Goal: Transaction & Acquisition: Subscribe to service/newsletter

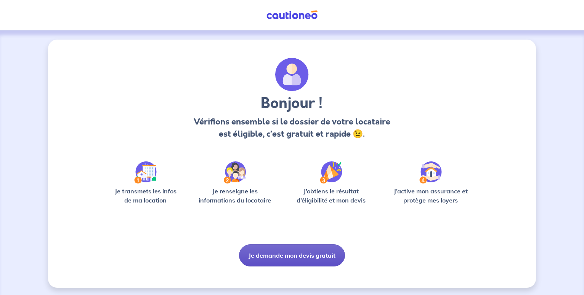
click at [250, 253] on button "Je demande mon devis gratuit" at bounding box center [292, 256] width 106 height 22
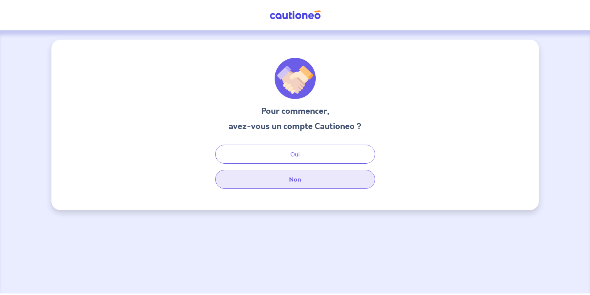
click at [294, 180] on button "Non" at bounding box center [295, 179] width 160 height 19
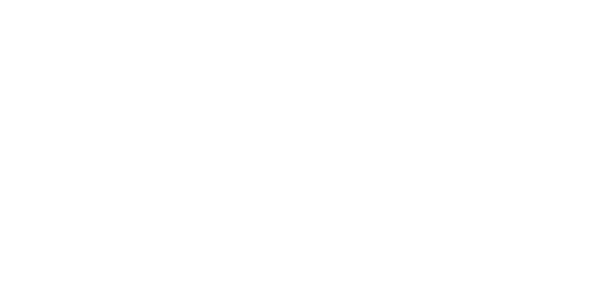
select select "FR"
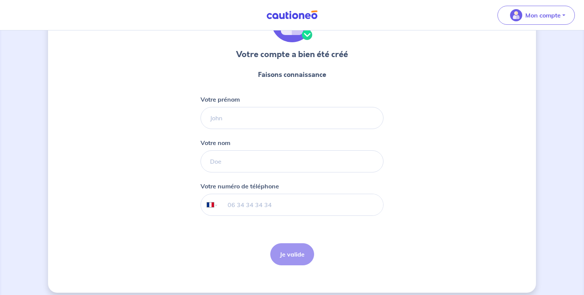
scroll to position [64, 0]
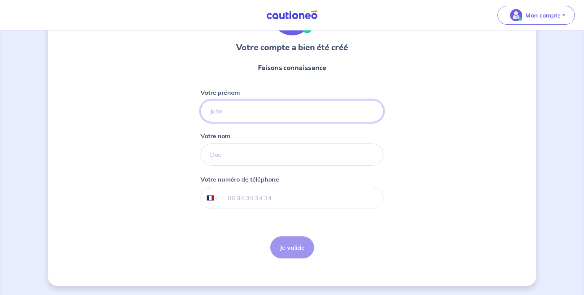
click at [228, 107] on input "Votre prénom" at bounding box center [291, 111] width 183 height 22
type input "cassy"
click at [226, 161] on input "Votre nom" at bounding box center [291, 155] width 183 height 22
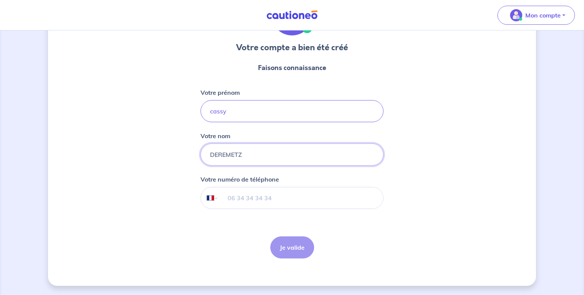
type input "DEREMETZ"
click at [230, 192] on input "tel" at bounding box center [300, 197] width 165 height 21
type input "07 65 57 87 76"
click at [298, 245] on button "Je valide" at bounding box center [292, 248] width 44 height 22
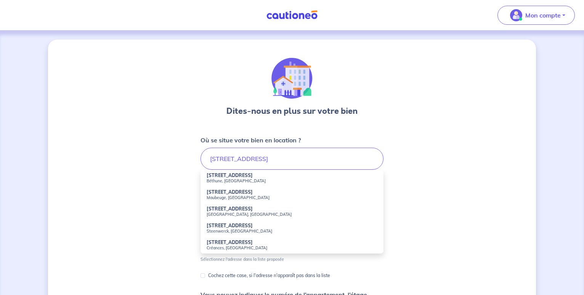
click at [295, 182] on small "Béthune, [GEOGRAPHIC_DATA]" at bounding box center [291, 180] width 171 height 5
type input "[STREET_ADDRESS]"
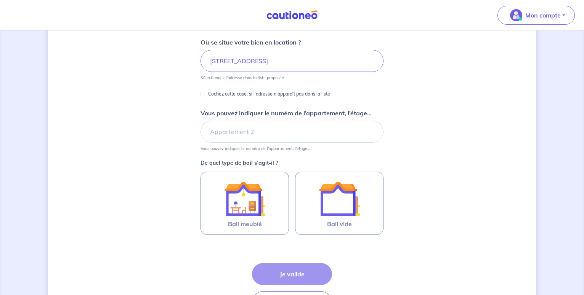
scroll to position [98, 0]
click at [245, 134] on input "Vous pouvez indiquer le numéro de l’appartement, l’étage..." at bounding box center [291, 131] width 183 height 22
type input "m"
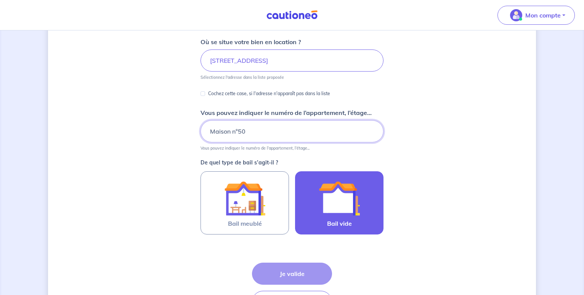
type input "Maison n°50"
click at [313, 186] on div at bounding box center [338, 198] width 69 height 41
click at [0, 0] on input "Bail vide" at bounding box center [0, 0] width 0 height 0
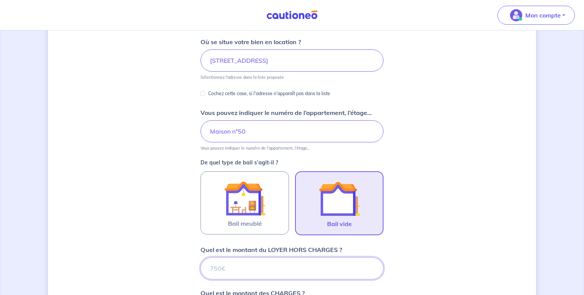
scroll to position [292, 0]
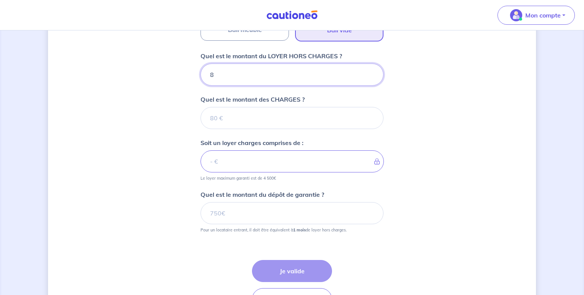
type input "80"
type input "800"
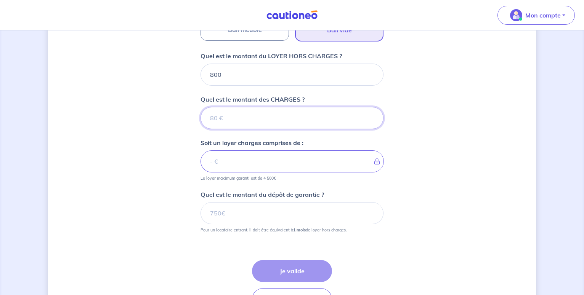
click at [260, 112] on input "Quel est le montant des CHARGES ?" at bounding box center [291, 118] width 183 height 22
type input "50"
type input "850"
type input "50"
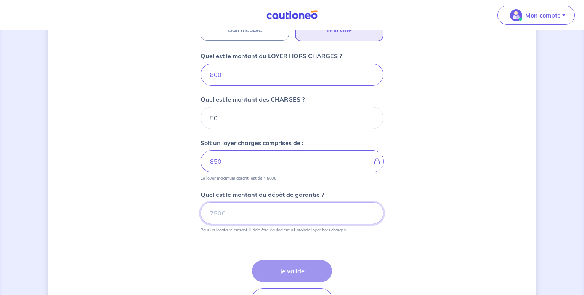
click at [233, 209] on input "Quel est le montant du dépôt de garantie ?" at bounding box center [291, 213] width 183 height 22
type input "800"
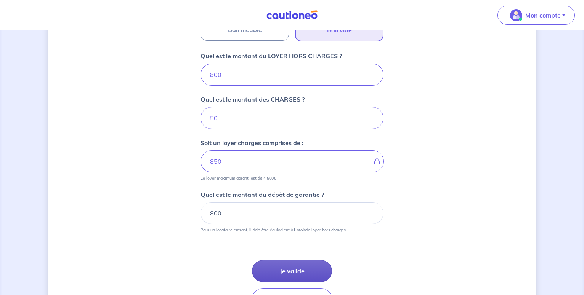
click at [319, 275] on button "Je valide" at bounding box center [292, 271] width 80 height 22
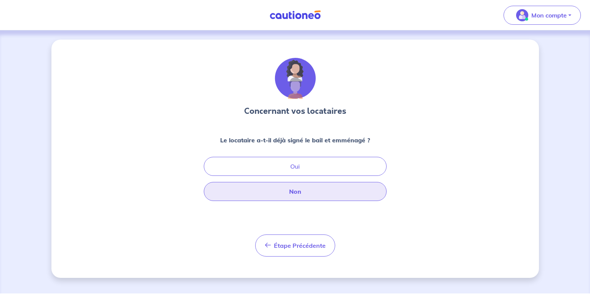
click at [288, 197] on button "Non" at bounding box center [295, 191] width 183 height 19
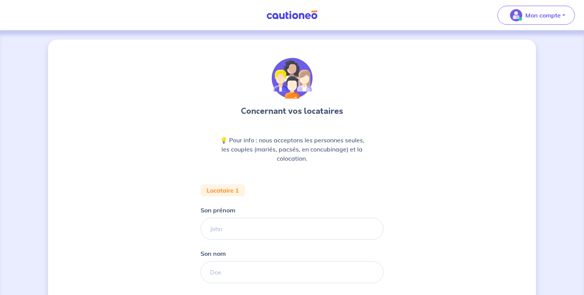
scroll to position [102, 0]
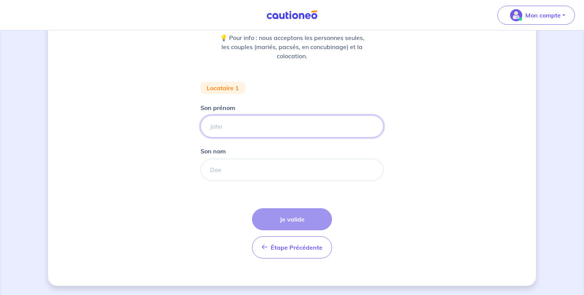
click at [250, 120] on input "Son prénom" at bounding box center [291, 126] width 183 height 22
type input "cassandra"
click at [234, 173] on input "Son nom" at bounding box center [291, 170] width 183 height 22
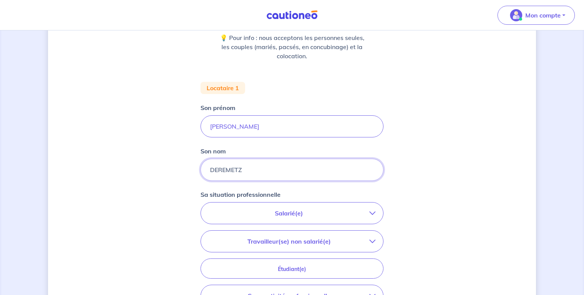
type input "DEREMETZ"
click at [264, 209] on p "Salarié(e)" at bounding box center [288, 213] width 161 height 9
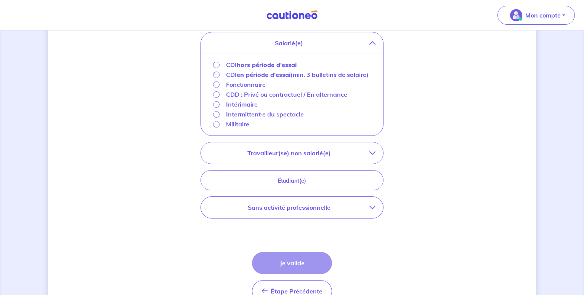
scroll to position [285, 0]
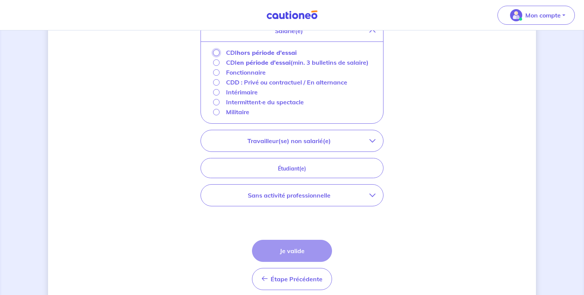
click at [216, 52] on input "CDI hors période d'essai" at bounding box center [216, 53] width 6 height 6
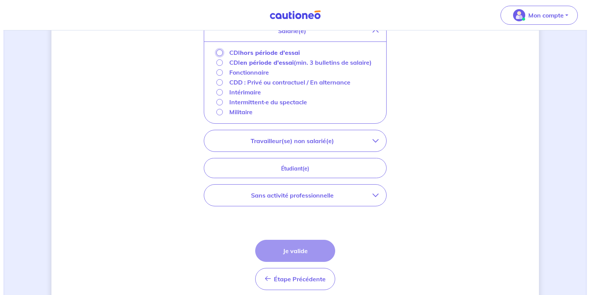
scroll to position [250, 0]
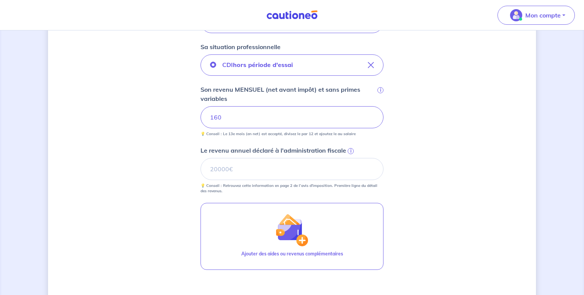
click at [348, 151] on span "i" at bounding box center [350, 151] width 6 height 6
click at [348, 158] on input "Le revenu annuel déclaré à l'administration fiscale i" at bounding box center [291, 169] width 183 height 22
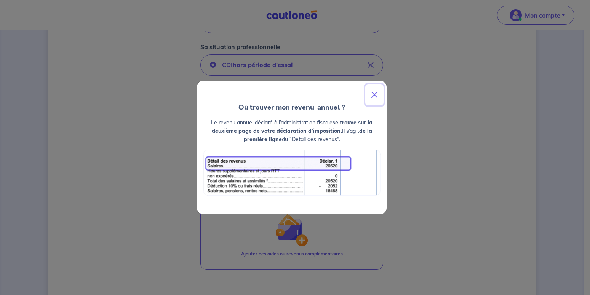
click at [376, 93] on button "Close" at bounding box center [374, 94] width 18 height 21
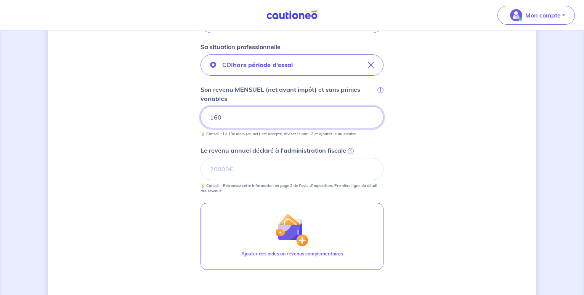
click at [236, 122] on input "160" at bounding box center [291, 117] width 183 height 22
click at [280, 165] on input "Le revenu annuel déclaré à l'administration fiscale i" at bounding box center [291, 169] width 183 height 22
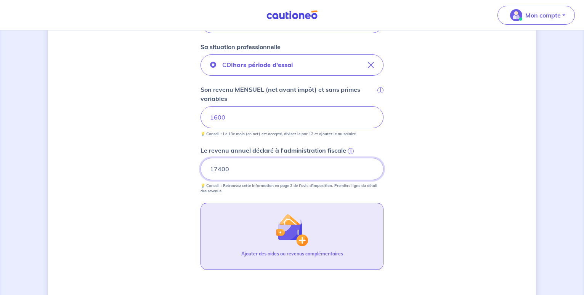
type input "17400"
click at [328, 246] on button "Ajouter des aides ou revenus complémentaires" at bounding box center [291, 236] width 183 height 67
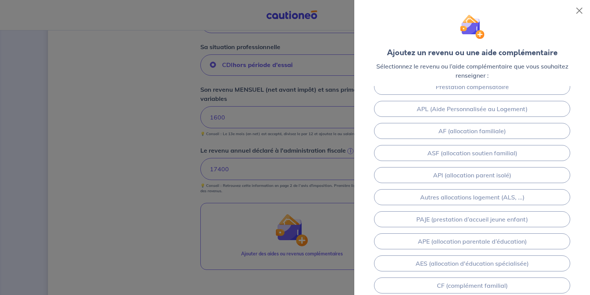
scroll to position [79, 0]
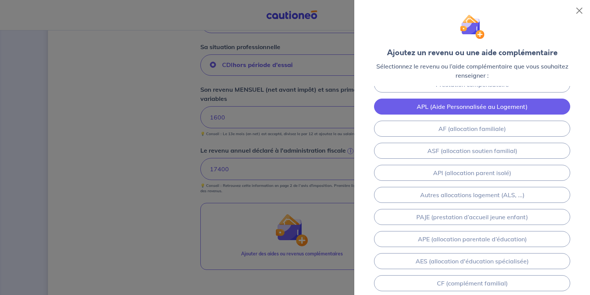
click at [492, 106] on link "APL (Aide Personnalisée au Logement)" at bounding box center [472, 107] width 196 height 16
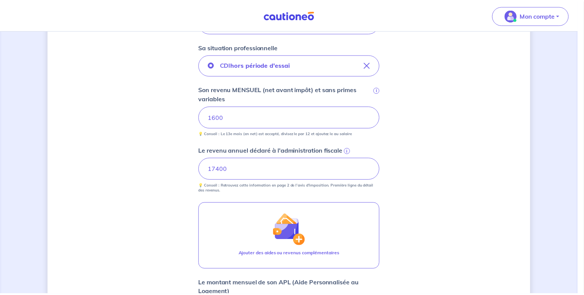
scroll to position [392, 0]
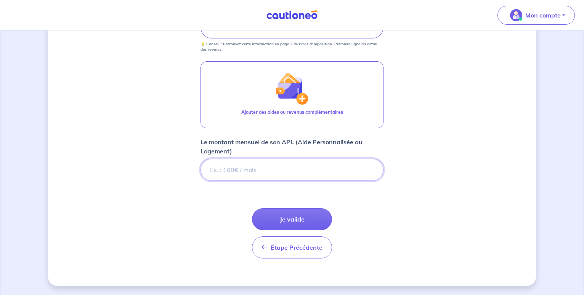
click at [283, 174] on input "Le montant mensuel de son APL (Aide Personnalisée au Logement)" at bounding box center [291, 170] width 183 height 22
type input "397"
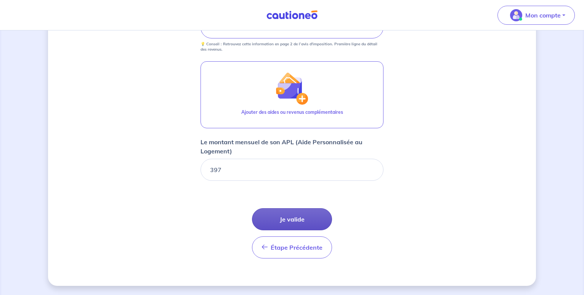
click at [295, 218] on button "Je valide" at bounding box center [292, 219] width 80 height 22
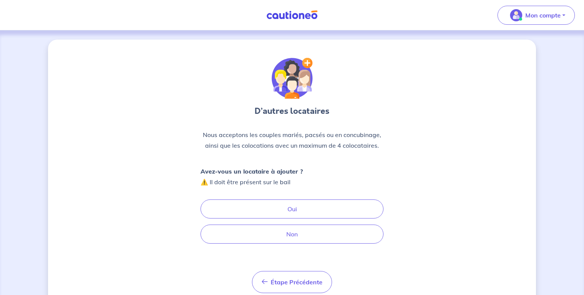
scroll to position [29, 0]
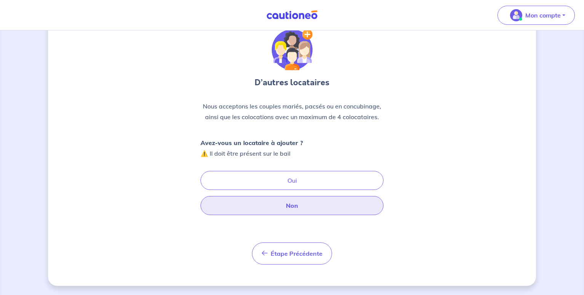
click at [318, 203] on button "Non" at bounding box center [291, 205] width 183 height 19
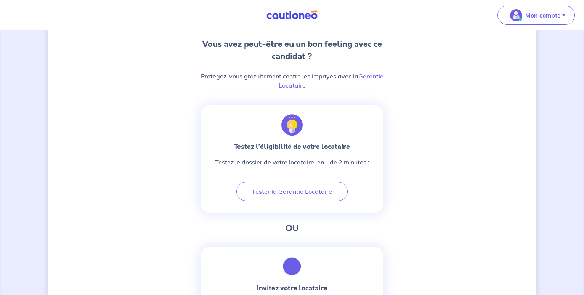
scroll to position [203, 0]
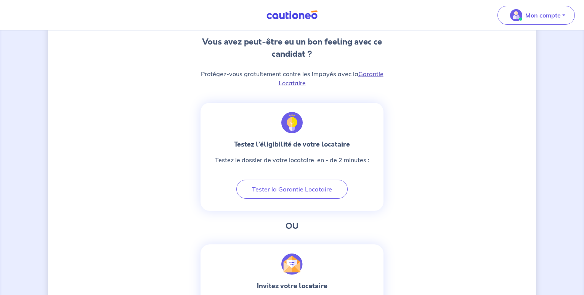
click at [373, 74] on link "Garantie Locataire" at bounding box center [330, 78] width 105 height 17
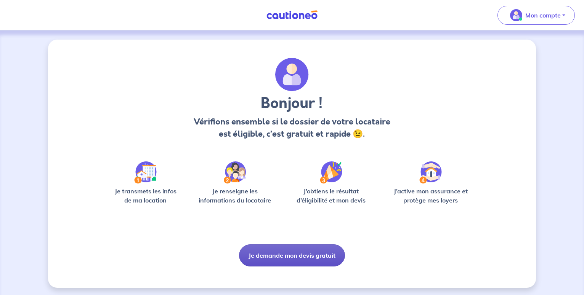
click at [293, 255] on button "Je demande mon devis gratuit" at bounding box center [292, 256] width 106 height 22
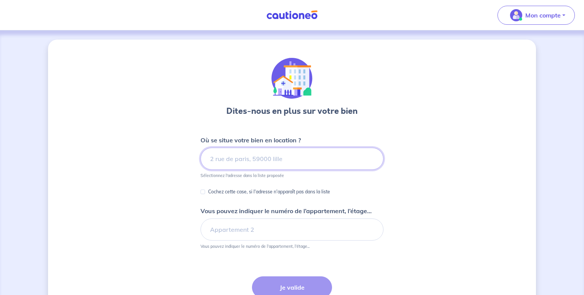
click at [318, 154] on input at bounding box center [291, 159] width 183 height 22
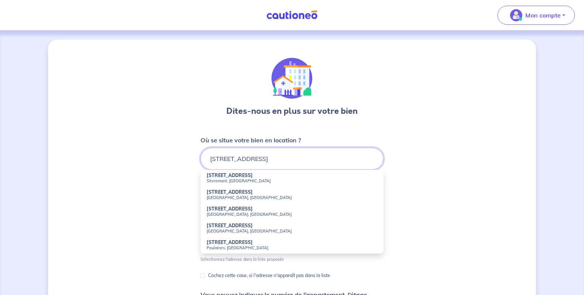
type input "[STREET_ADDRESS]"
click at [446, 191] on div "Dites-nous en plus sur votre bien Où se situe votre bien en location ? [GEOGRAP…" at bounding box center [292, 239] width 488 height 398
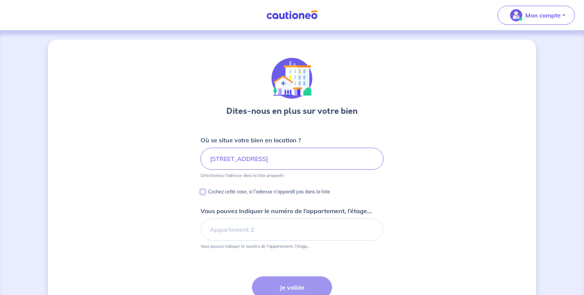
click at [202, 191] on input "Cochez cette case, si l'adresse n'apparaît pas dans la liste" at bounding box center [202, 192] width 5 height 5
checkbox input "true"
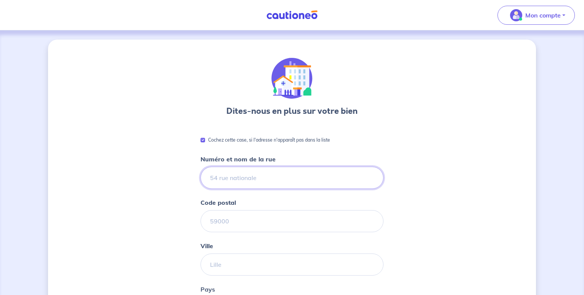
click at [355, 172] on input "Numéro et nom de la rue" at bounding box center [291, 178] width 183 height 22
type input "196 RUE DU PONT DE PIERRES"
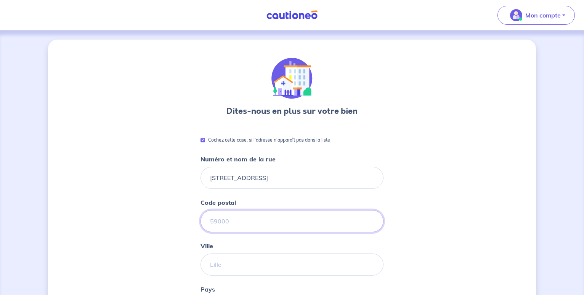
click at [327, 217] on input "Code postal" at bounding box center [291, 221] width 183 height 22
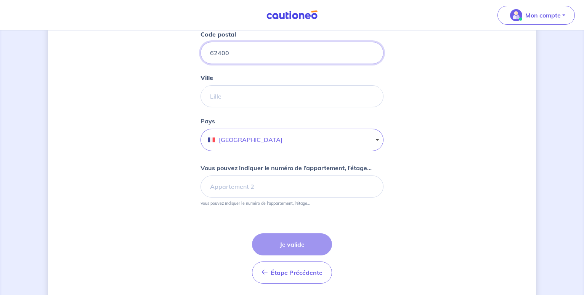
scroll to position [168, 0]
type input "62400"
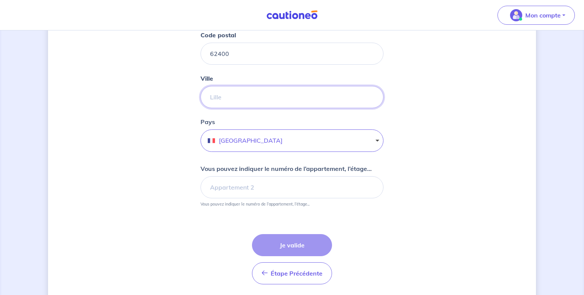
click at [281, 97] on input "Ville" at bounding box center [291, 97] width 183 height 22
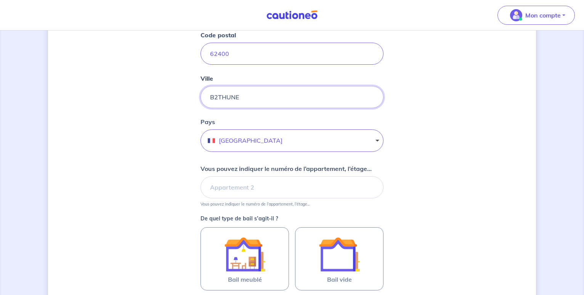
click at [218, 98] on input "B2THUNE" at bounding box center [291, 97] width 183 height 22
type input "BETHUNE"
click at [245, 195] on input "Vous pouvez indiquer le numéro de l’appartement, l’étage..." at bounding box center [291, 187] width 183 height 22
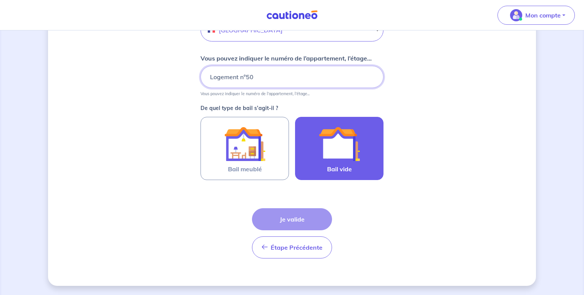
type input "Logement n°50"
click at [346, 159] on img at bounding box center [338, 143] width 41 height 41
click at [0, 0] on input "Bail vide" at bounding box center [0, 0] width 0 height 0
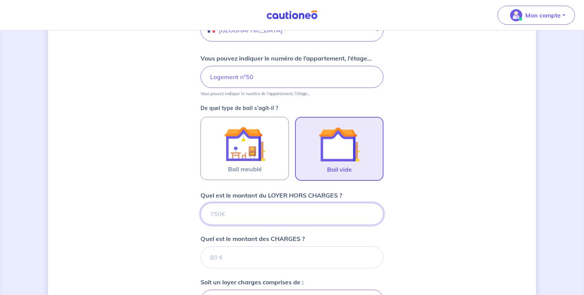
scroll to position [418, 0]
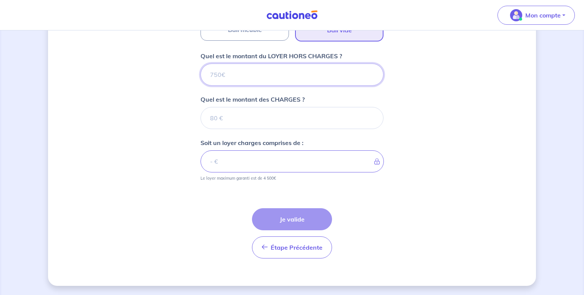
type input "8"
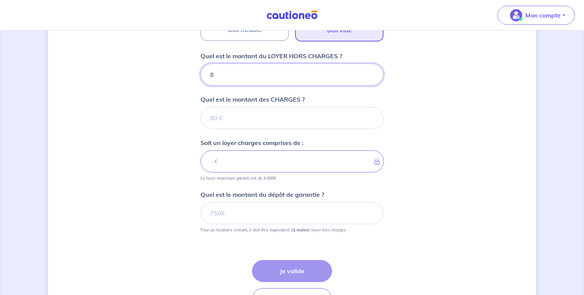
type input "80"
type input "800"
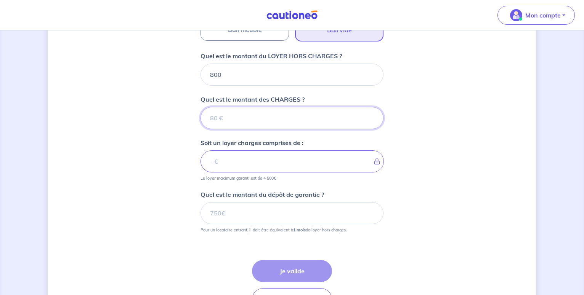
click at [236, 120] on input "Quel est le montant des CHARGES ?" at bounding box center [291, 118] width 183 height 22
type input "65"
type input "865"
type input "6"
type input "800"
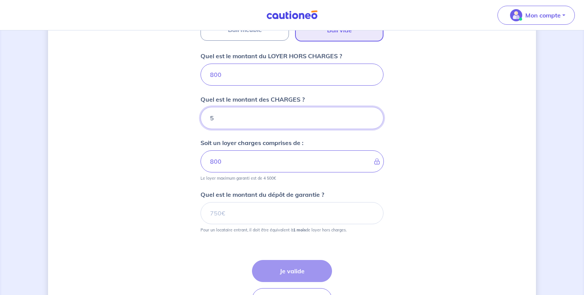
type input "50"
type input "850"
type input "50"
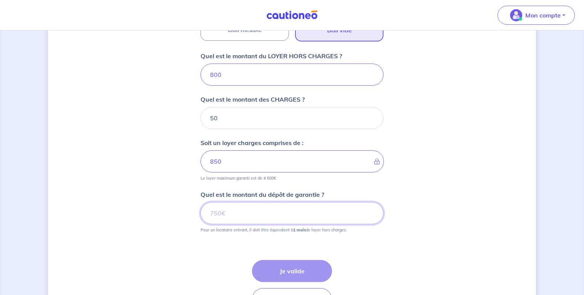
click at [251, 216] on input "Quel est le montant du dépôt de garantie ?" at bounding box center [291, 213] width 183 height 22
type input "800"
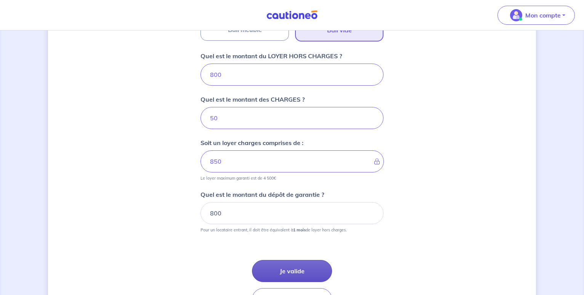
click at [312, 268] on button "Je valide" at bounding box center [292, 271] width 80 height 22
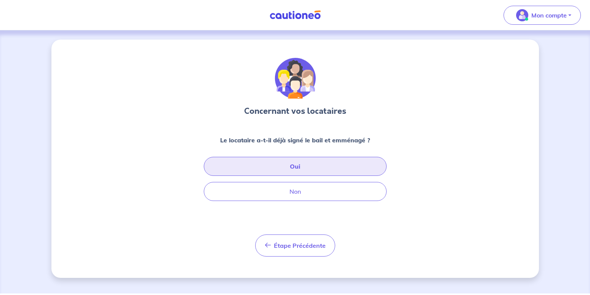
click at [326, 165] on button "Oui" at bounding box center [295, 166] width 183 height 19
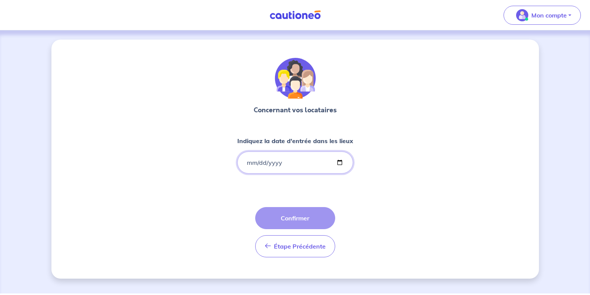
click at [338, 163] on input "Indiquez la date d'entrée dans les lieux" at bounding box center [295, 163] width 116 height 22
type input "2025-08-20"
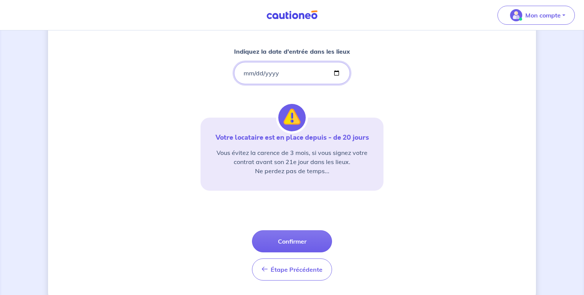
scroll to position [96, 0]
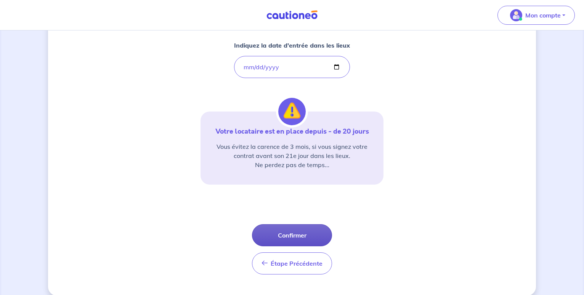
click at [314, 233] on button "Confirmer" at bounding box center [292, 235] width 80 height 22
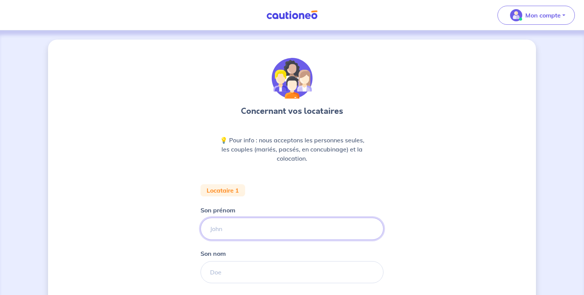
click at [315, 230] on input "Son prénom" at bounding box center [291, 229] width 183 height 22
type input "cassandra"
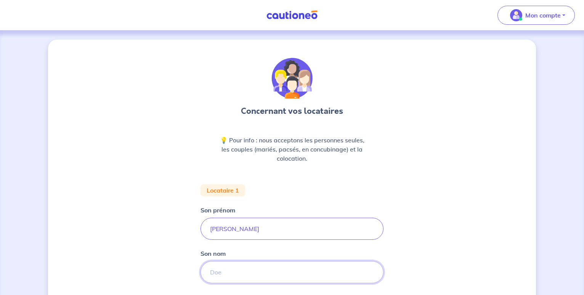
click at [310, 270] on input "Son nom" at bounding box center [291, 272] width 183 height 22
click at [308, 267] on input "DE" at bounding box center [291, 272] width 183 height 22
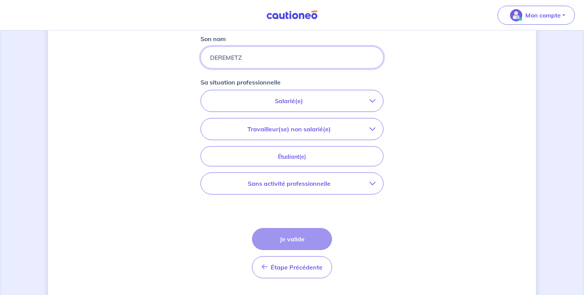
scroll to position [217, 0]
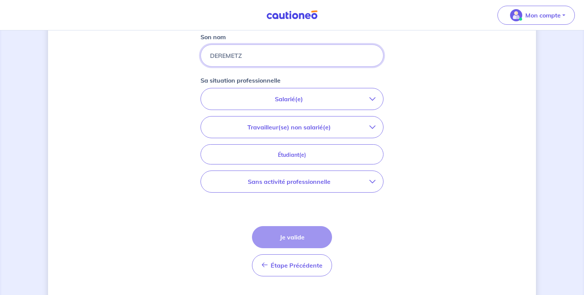
type input "DEREMETZ"
click at [316, 91] on button "Salarié(e)" at bounding box center [292, 98] width 182 height 21
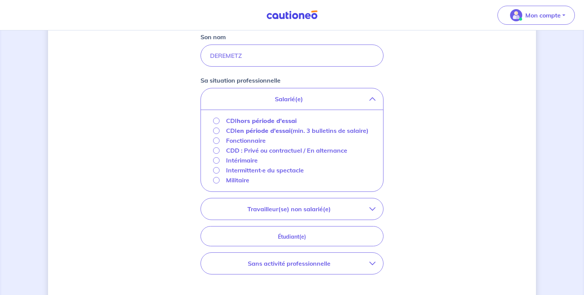
click at [238, 119] on strong "hors période d'essai" at bounding box center [267, 121] width 60 height 8
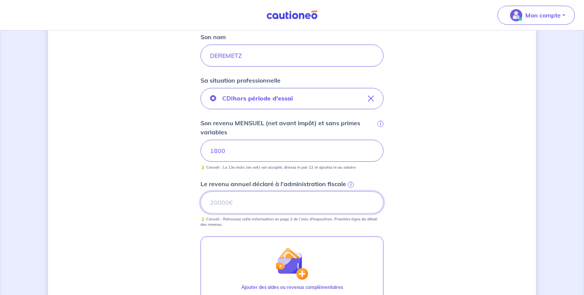
click at [261, 200] on input "Le revenu annuel déclaré à l'administration fiscale i" at bounding box center [291, 203] width 183 height 22
click at [244, 202] on input "Le revenu annuel déclaré à l'administration fiscale i" at bounding box center [291, 203] width 183 height 22
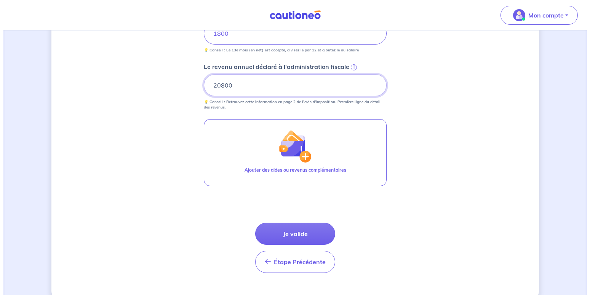
scroll to position [336, 0]
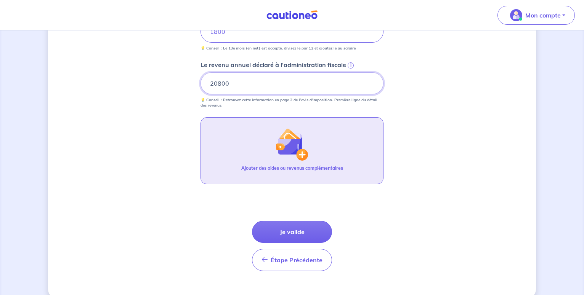
type input "20800"
click at [305, 163] on button "Ajouter des aides ou revenus complémentaires" at bounding box center [291, 150] width 183 height 67
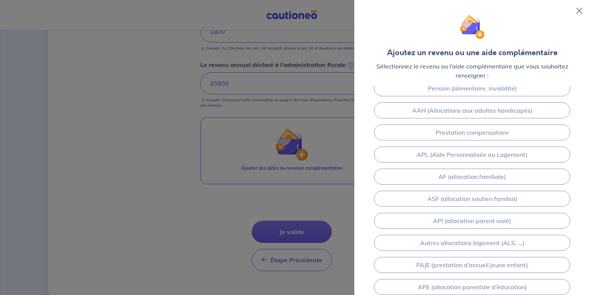
scroll to position [30, 0]
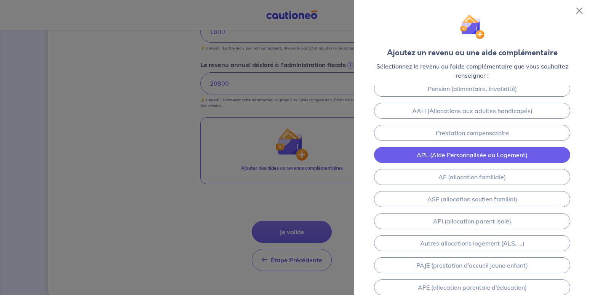
click at [525, 162] on link "APL (Aide Personnalisée au Logement)" at bounding box center [472, 155] width 196 height 16
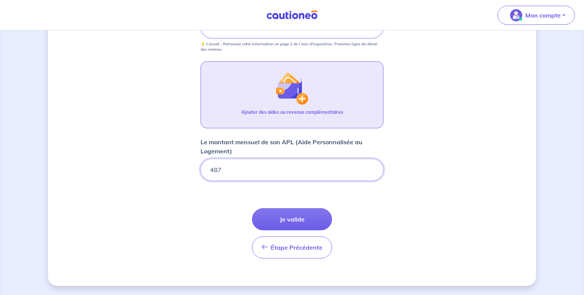
type input "487"
click at [318, 110] on p "Ajouter des aides ou revenus complémentaires" at bounding box center [292, 112] width 102 height 7
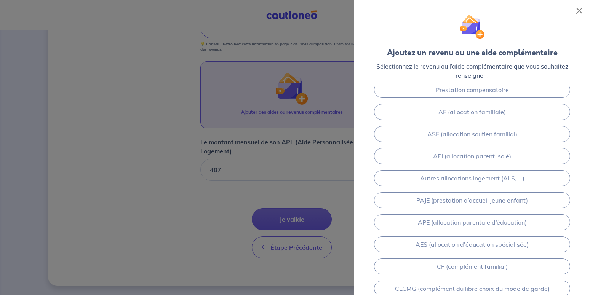
scroll to position [116, 0]
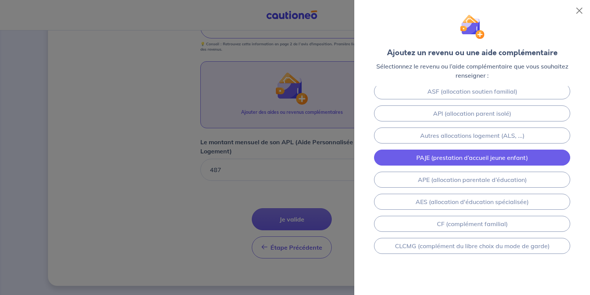
click at [517, 154] on link "PAJE (prestation d’accueil jeune enfant)" at bounding box center [472, 158] width 196 height 16
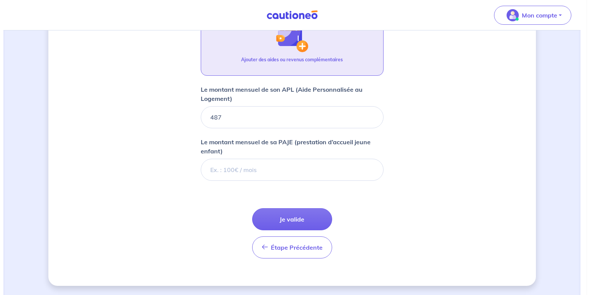
scroll to position [0, 0]
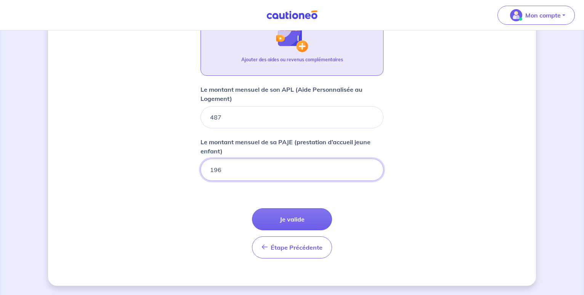
type input "196"
click at [323, 47] on button "Ajouter des aides ou revenus complémentaires" at bounding box center [291, 42] width 183 height 67
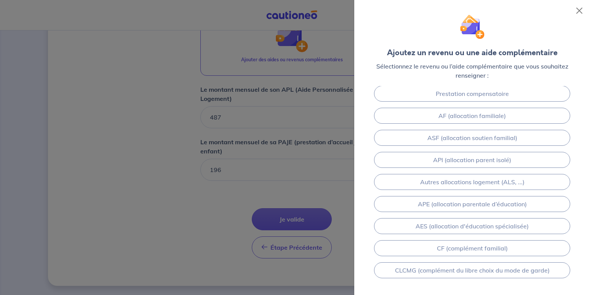
scroll to position [94, 0]
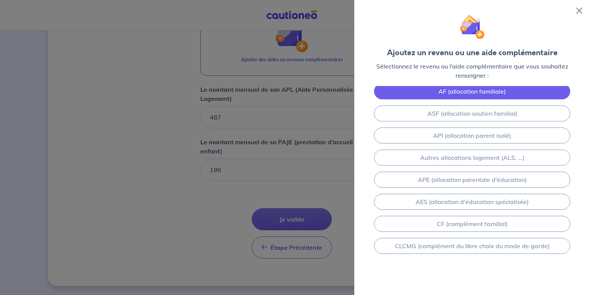
click at [499, 91] on link "AF (allocation familiale)" at bounding box center [472, 91] width 196 height 16
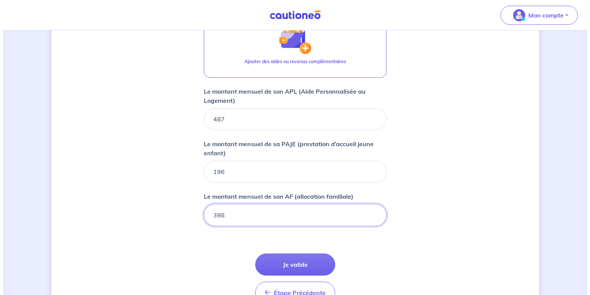
scroll to position [421, 0]
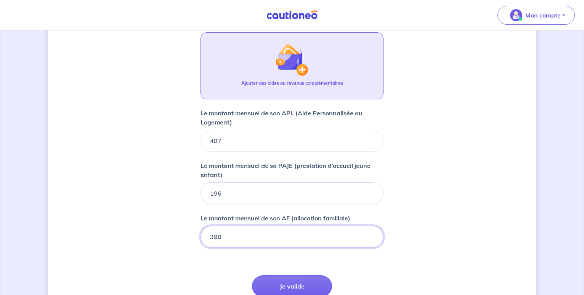
type input "398"
click at [306, 80] on button "Ajouter des aides ou revenus complémentaires" at bounding box center [291, 65] width 183 height 67
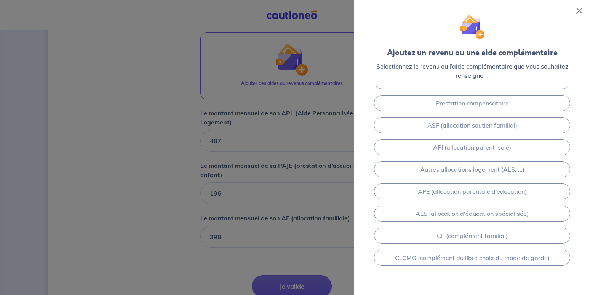
scroll to position [61, 0]
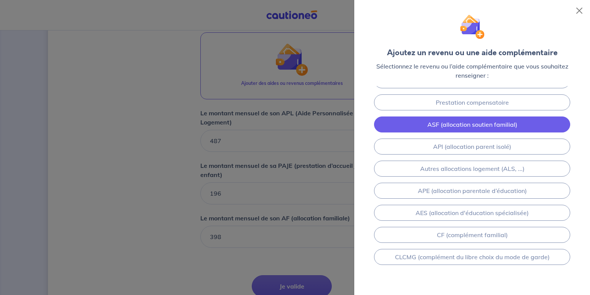
click at [483, 126] on link "ASF (allocation soutien familial)" at bounding box center [472, 125] width 196 height 16
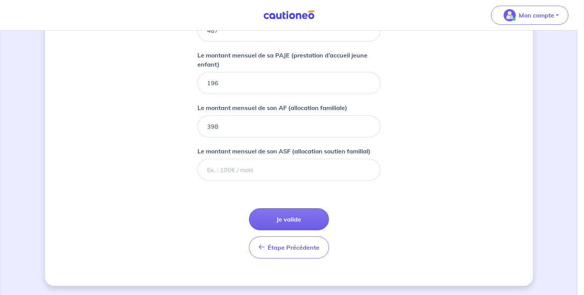
scroll to position [0, 0]
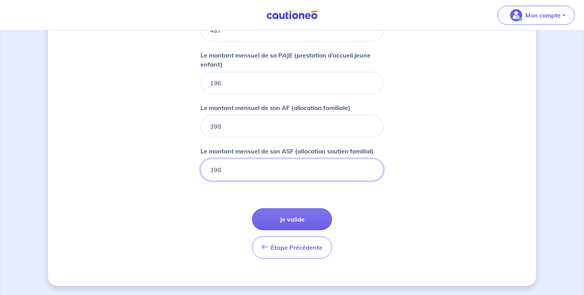
type input "398"
click at [275, 126] on input "398" at bounding box center [291, 126] width 183 height 22
type input "3"
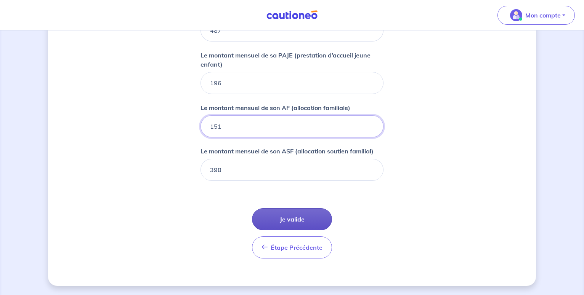
type input "151"
click at [320, 223] on button "Je valide" at bounding box center [292, 219] width 80 height 22
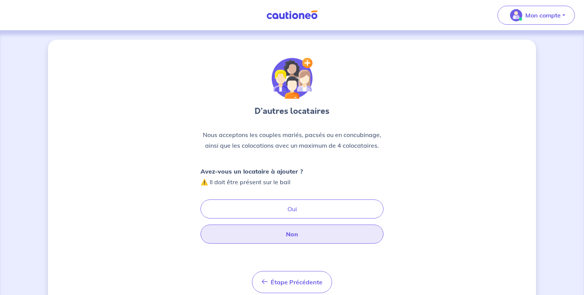
click at [313, 233] on button "Non" at bounding box center [291, 234] width 183 height 19
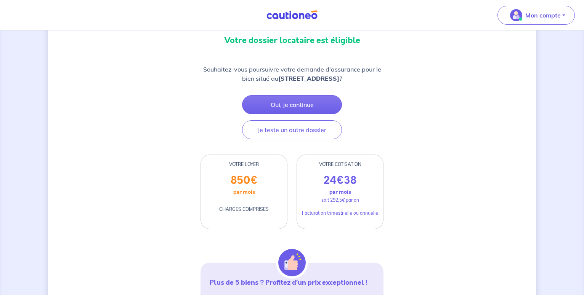
scroll to position [91, 0]
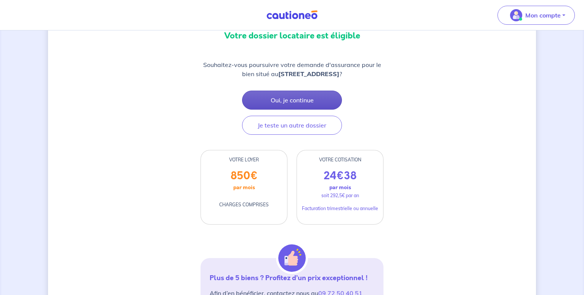
click at [282, 108] on button "Oui, je continue" at bounding box center [292, 100] width 100 height 19
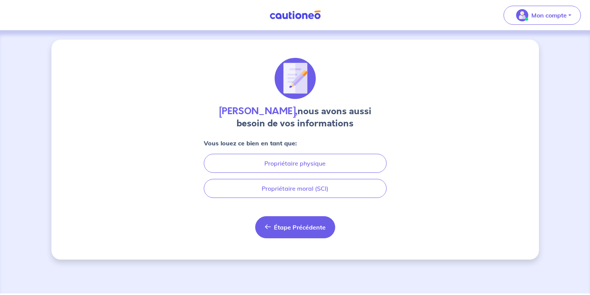
click at [298, 223] on button "Étape Précédente Précédent" at bounding box center [295, 227] width 80 height 22
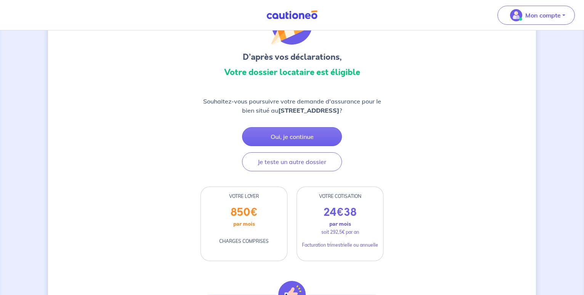
scroll to position [61, 0]
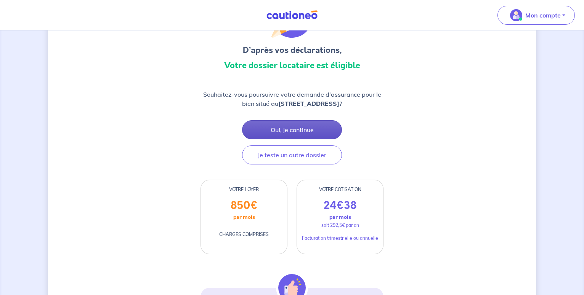
click at [269, 132] on button "Oui, je continue" at bounding box center [292, 129] width 100 height 19
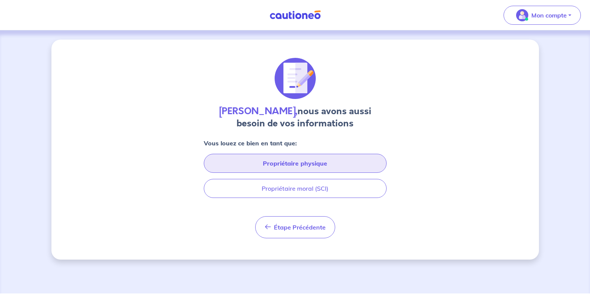
click at [293, 162] on button "Propriétaire physique" at bounding box center [295, 163] width 183 height 19
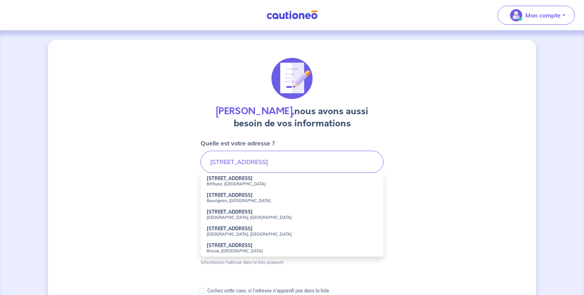
click at [296, 179] on li "196 Rue du Pont de Pierres Béthune, France" at bounding box center [291, 181] width 183 height 17
type input "196 Rue du Pont de Pierres, Béthune, France"
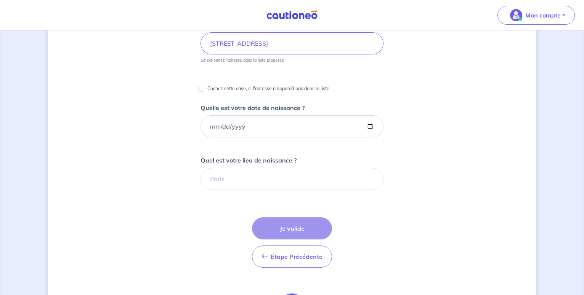
scroll to position [125, 0]
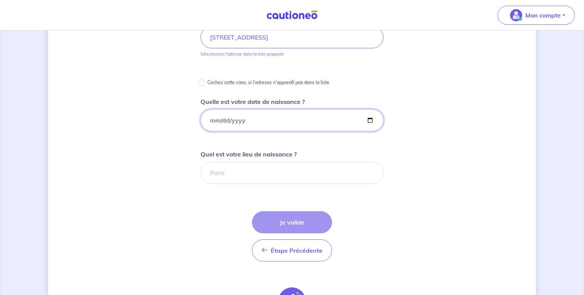
click at [215, 121] on input "Quelle est votre date de naissance ?" at bounding box center [291, 120] width 183 height 22
type input "2003-01-17"
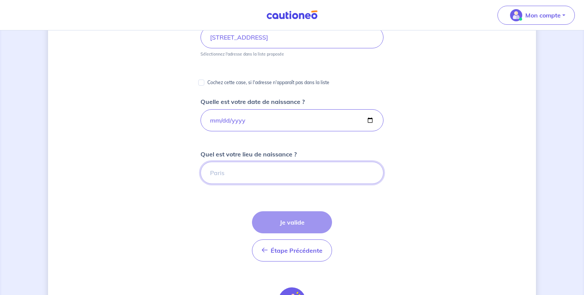
click at [221, 171] on input "Quel est votre lieu de naissance ?" at bounding box center [291, 173] width 183 height 22
type input "ARMENTIERES"
click at [277, 224] on button "Je valide" at bounding box center [292, 222] width 80 height 22
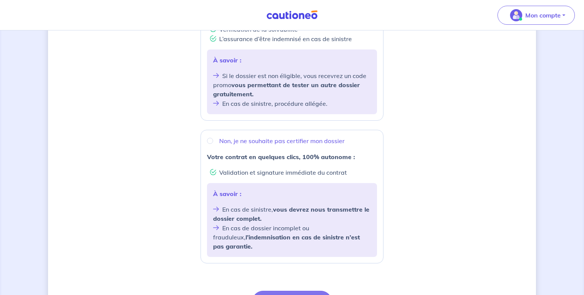
scroll to position [253, 0]
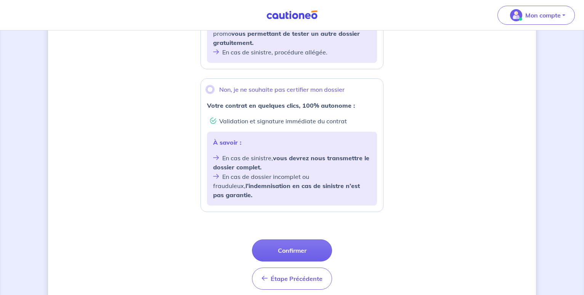
click at [210, 92] on input "Non, je ne souhaite pas certifier mon dossier" at bounding box center [210, 89] width 6 height 6
radio input "true"
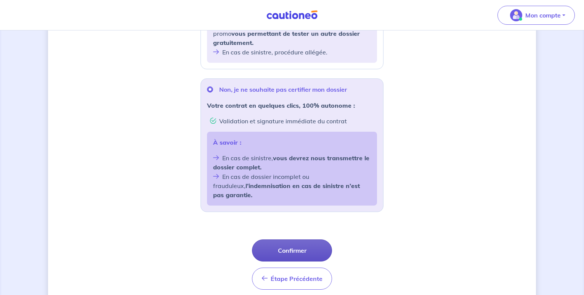
click at [307, 243] on button "Confirmer" at bounding box center [292, 251] width 80 height 22
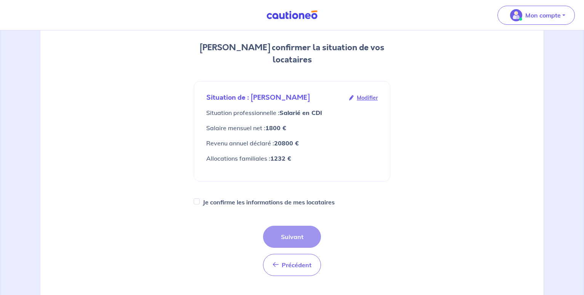
scroll to position [85, 0]
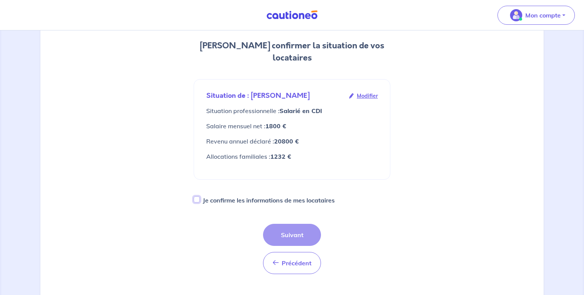
click at [197, 200] on input "Je confirme les informations de mes locataires" at bounding box center [197, 200] width 6 height 6
checkbox input "true"
click at [301, 233] on button "Suivant" at bounding box center [292, 235] width 58 height 22
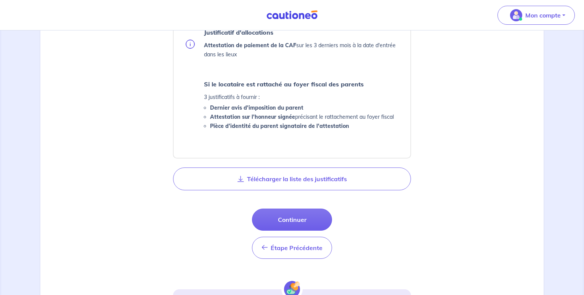
scroll to position [457, 0]
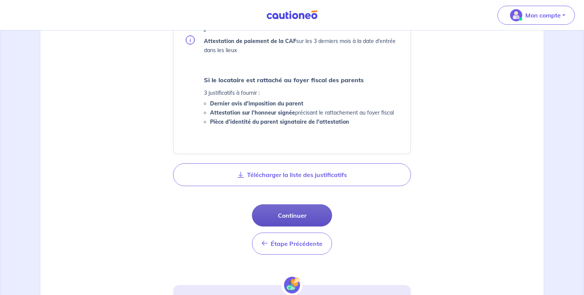
click at [311, 210] on button "Continuer" at bounding box center [292, 216] width 80 height 22
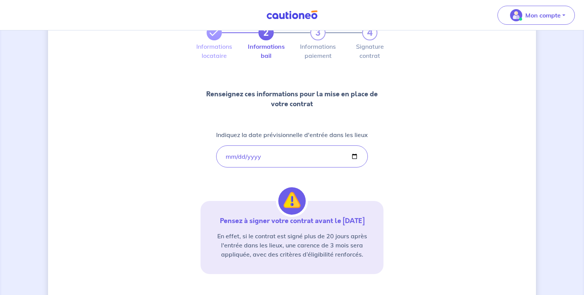
scroll to position [61, 0]
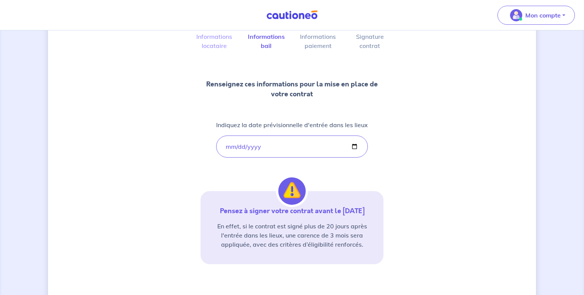
click at [469, 103] on div "2 3 4 Informations locataire Informations bail Informations paiement Signature …" at bounding box center [292, 163] width 584 height 387
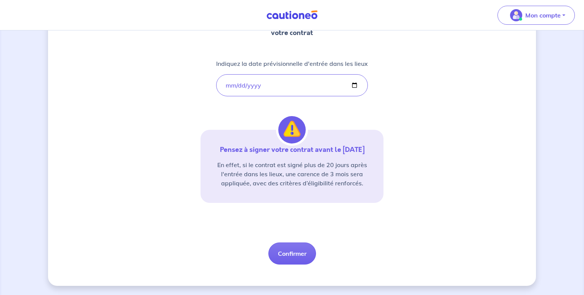
scroll to position [131, 0]
click at [306, 254] on button "Confirmer" at bounding box center [292, 254] width 48 height 22
select select "FR"
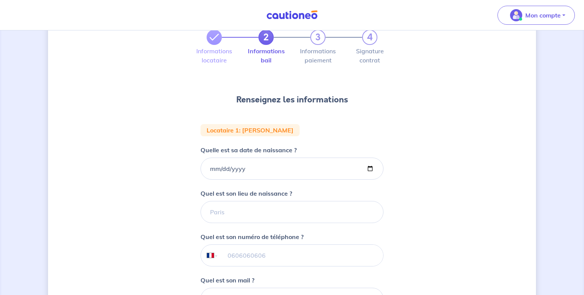
scroll to position [104, 0]
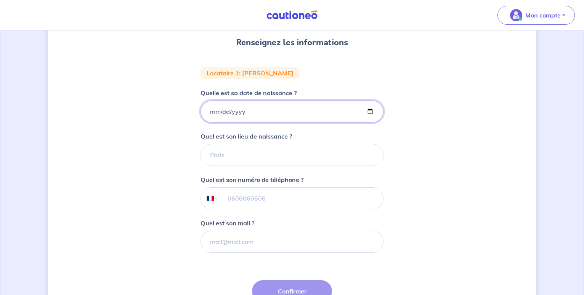
click at [212, 111] on input "Quelle est sa date de naissance ?" at bounding box center [291, 112] width 183 height 22
type input "2003-01-17"
click at [238, 157] on input "Quel est son lieu de naissance ?" at bounding box center [291, 155] width 183 height 22
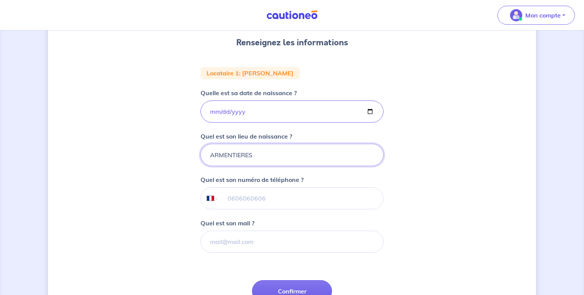
type input "ARMENTIERES"
click at [234, 199] on input "tel" at bounding box center [300, 198] width 165 height 21
type input "07 65 57 87 76"
click at [248, 243] on input "Quel est son mail ?" at bounding box center [291, 242] width 183 height 22
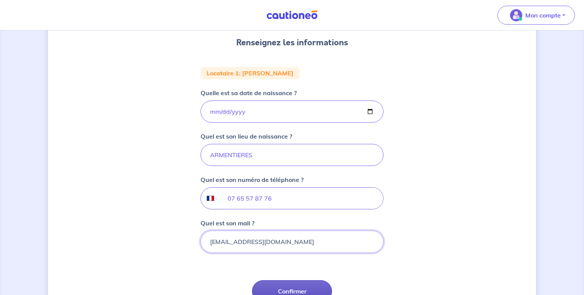
type input "cass.drtz@gmail.com"
click at [284, 287] on button "Confirmer" at bounding box center [292, 291] width 80 height 22
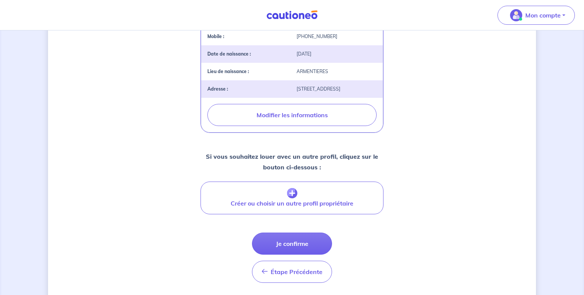
scroll to position [270, 0]
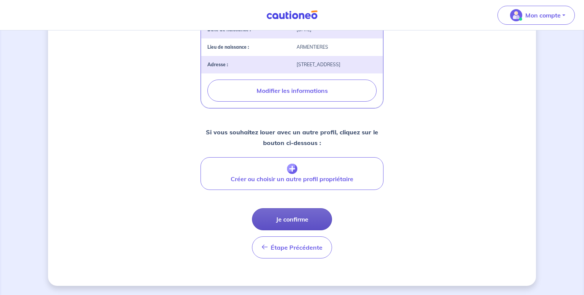
click at [322, 220] on button "Je confirme" at bounding box center [292, 219] width 80 height 22
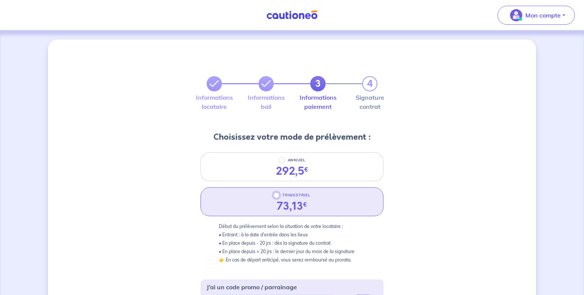
click at [276, 197] on input "TRIMESTRIEL" at bounding box center [276, 195] width 6 height 6
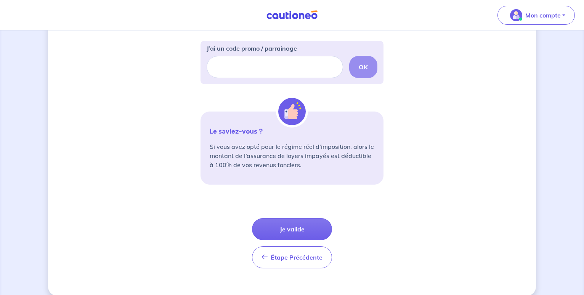
scroll to position [249, 0]
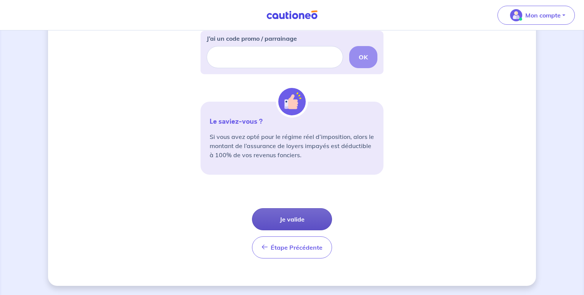
click at [316, 215] on button "Je valide" at bounding box center [292, 219] width 80 height 22
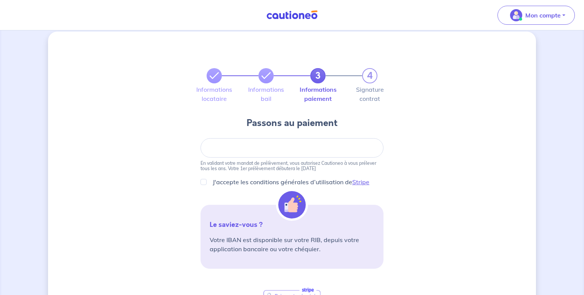
scroll to position [6, 0]
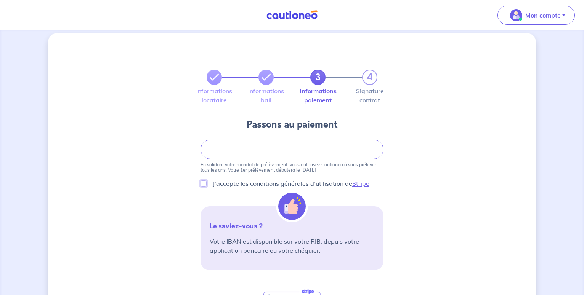
click at [202, 184] on input "J'accepte les conditions générales d’utilisation de Stripe" at bounding box center [203, 184] width 6 height 6
checkbox input "true"
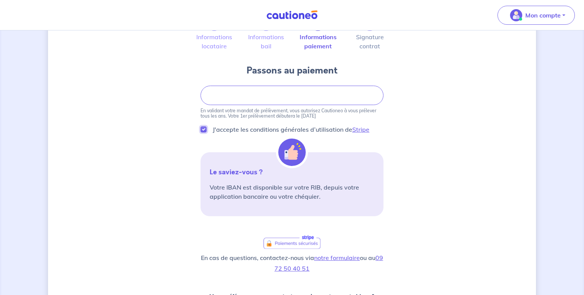
scroll to position [149, 0]
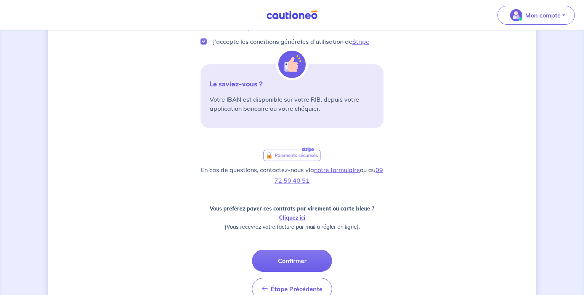
click at [301, 262] on button "Confirmer" at bounding box center [292, 261] width 80 height 22
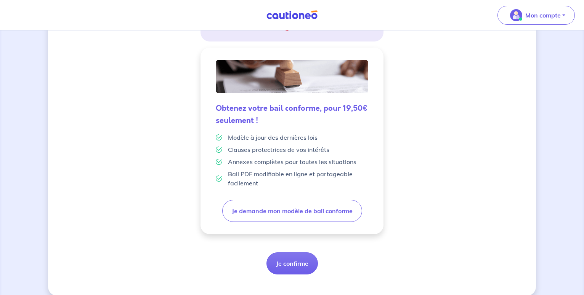
scroll to position [185, 0]
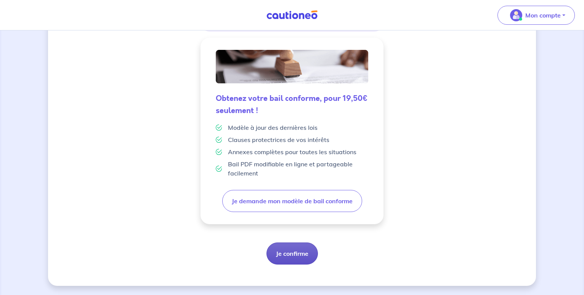
click at [287, 250] on button "Je confirme" at bounding box center [291, 254] width 51 height 22
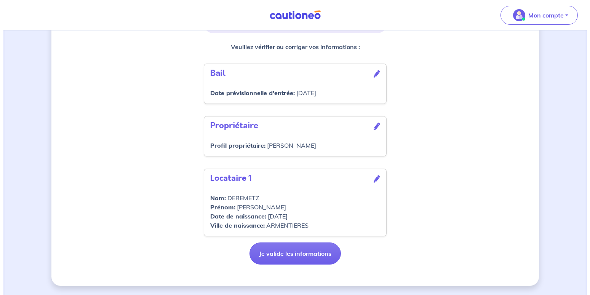
scroll to position [232, 0]
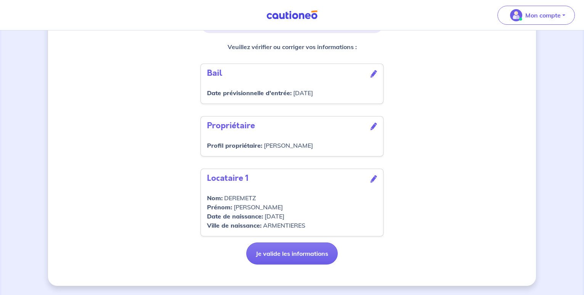
click at [372, 128] on icon at bounding box center [373, 127] width 6 height 8
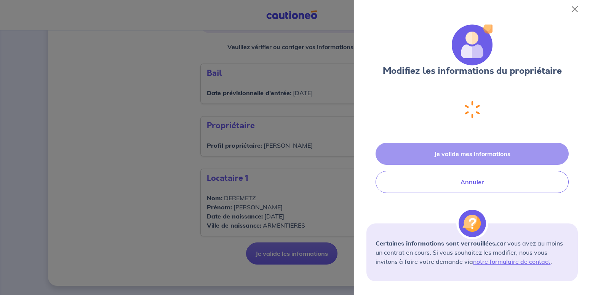
select select "FR"
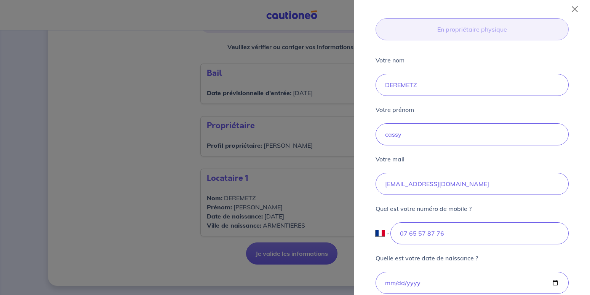
scroll to position [193, 0]
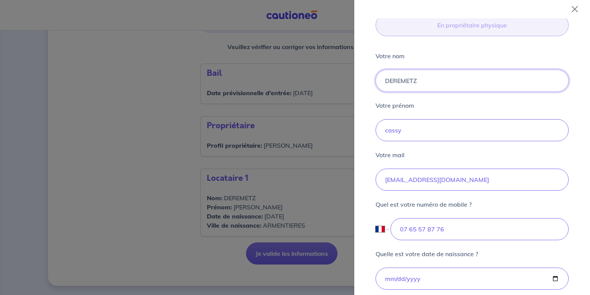
drag, startPoint x: 433, startPoint y: 80, endPoint x: 315, endPoint y: 93, distance: 118.0
click at [376, 92] on input "DEREMETZ" at bounding box center [472, 81] width 193 height 22
type input "t"
type input "TACQUEZ"
drag, startPoint x: 446, startPoint y: 134, endPoint x: 304, endPoint y: 122, distance: 142.6
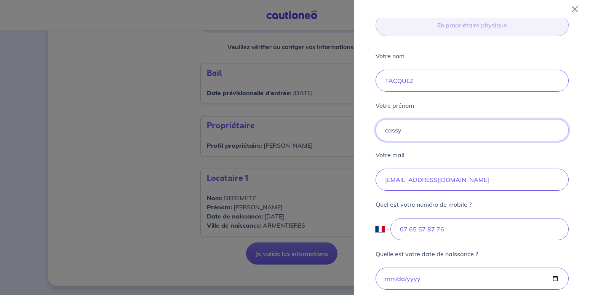
click at [376, 122] on input "cassy" at bounding box center [472, 130] width 193 height 22
type input "Margaux"
drag, startPoint x: 588, startPoint y: 149, endPoint x: 590, endPoint y: 155, distance: 5.9
click at [590, 155] on div "Modifiez les informations du propriétaire Si vous souhaitez louer avec un autre…" at bounding box center [472, 147] width 236 height 295
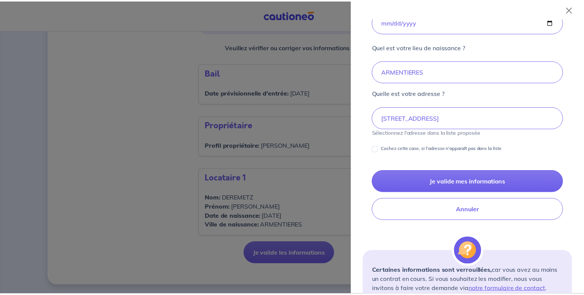
scroll to position [451, 0]
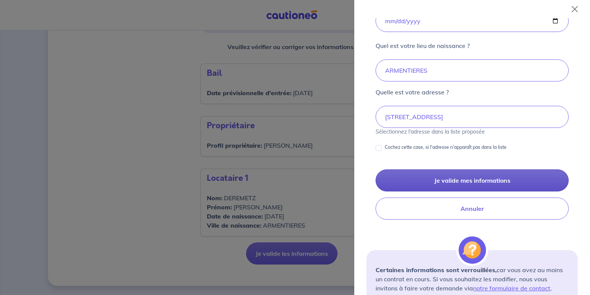
click at [480, 179] on button "Je valide mes informations" at bounding box center [472, 181] width 193 height 22
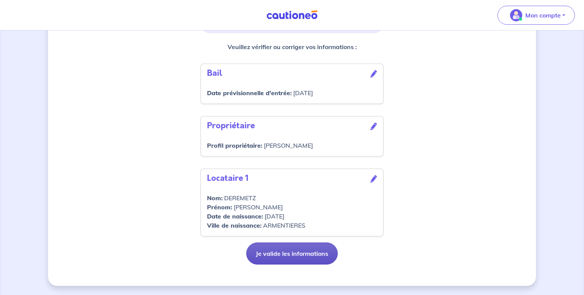
click at [303, 251] on button "Je valide les informations" at bounding box center [291, 254] width 91 height 22
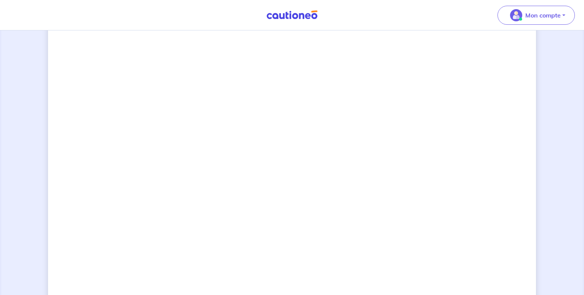
scroll to position [659, 0]
